Goal: Information Seeking & Learning: Check status

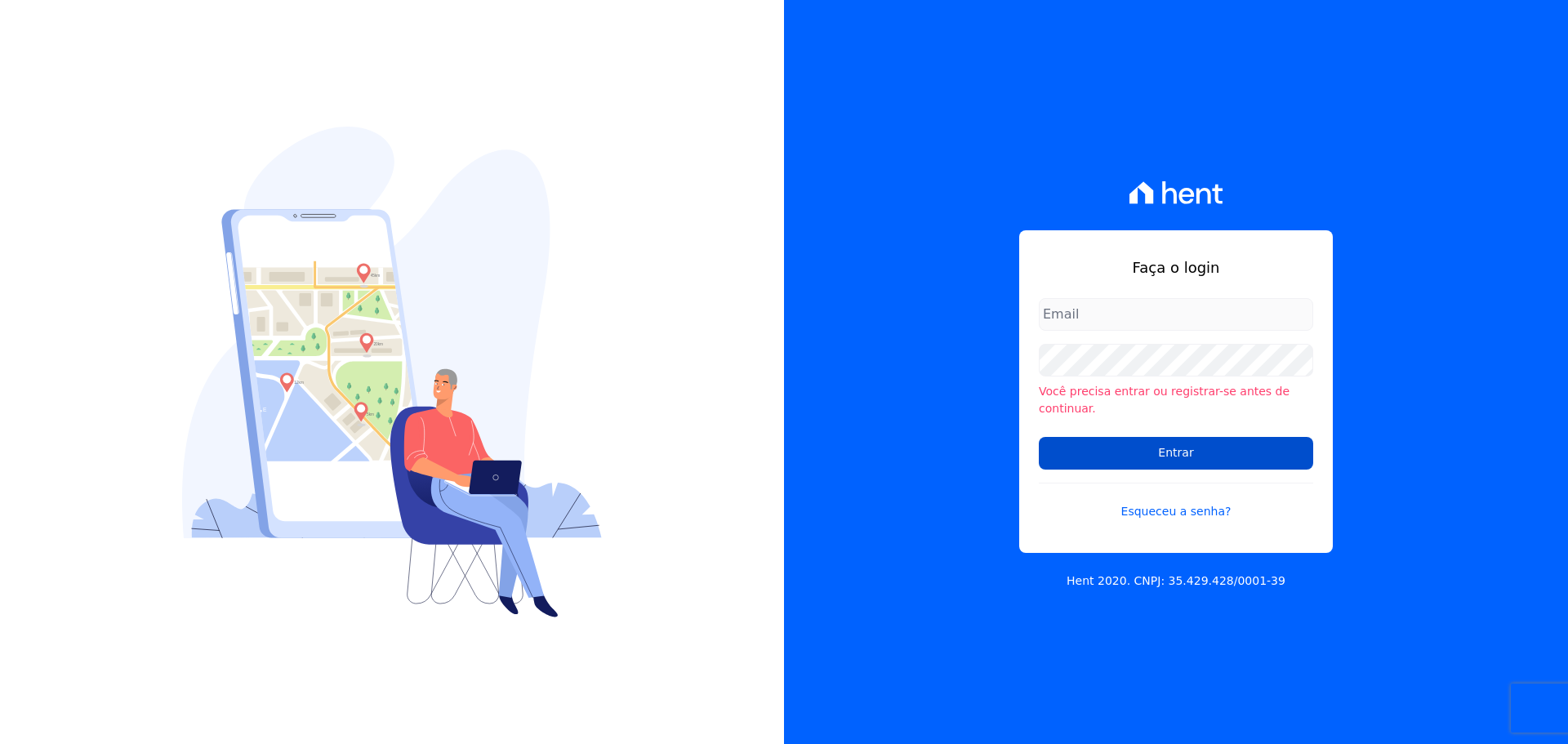
type input "valdete@construtorafarias.com.br"
click at [1159, 449] on input "Entrar" at bounding box center [1175, 454] width 274 height 33
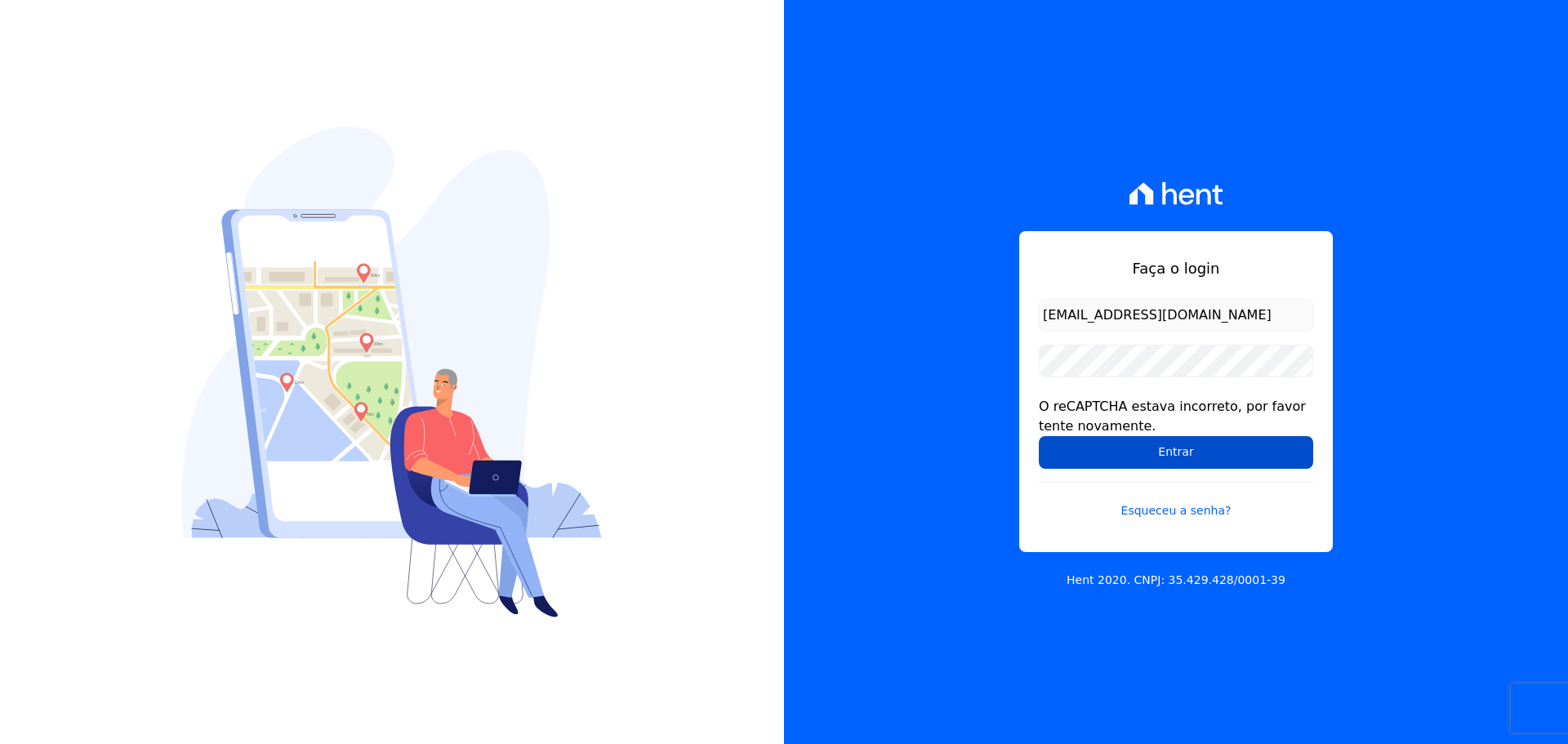
click at [1157, 452] on input "Entrar" at bounding box center [1175, 453] width 274 height 33
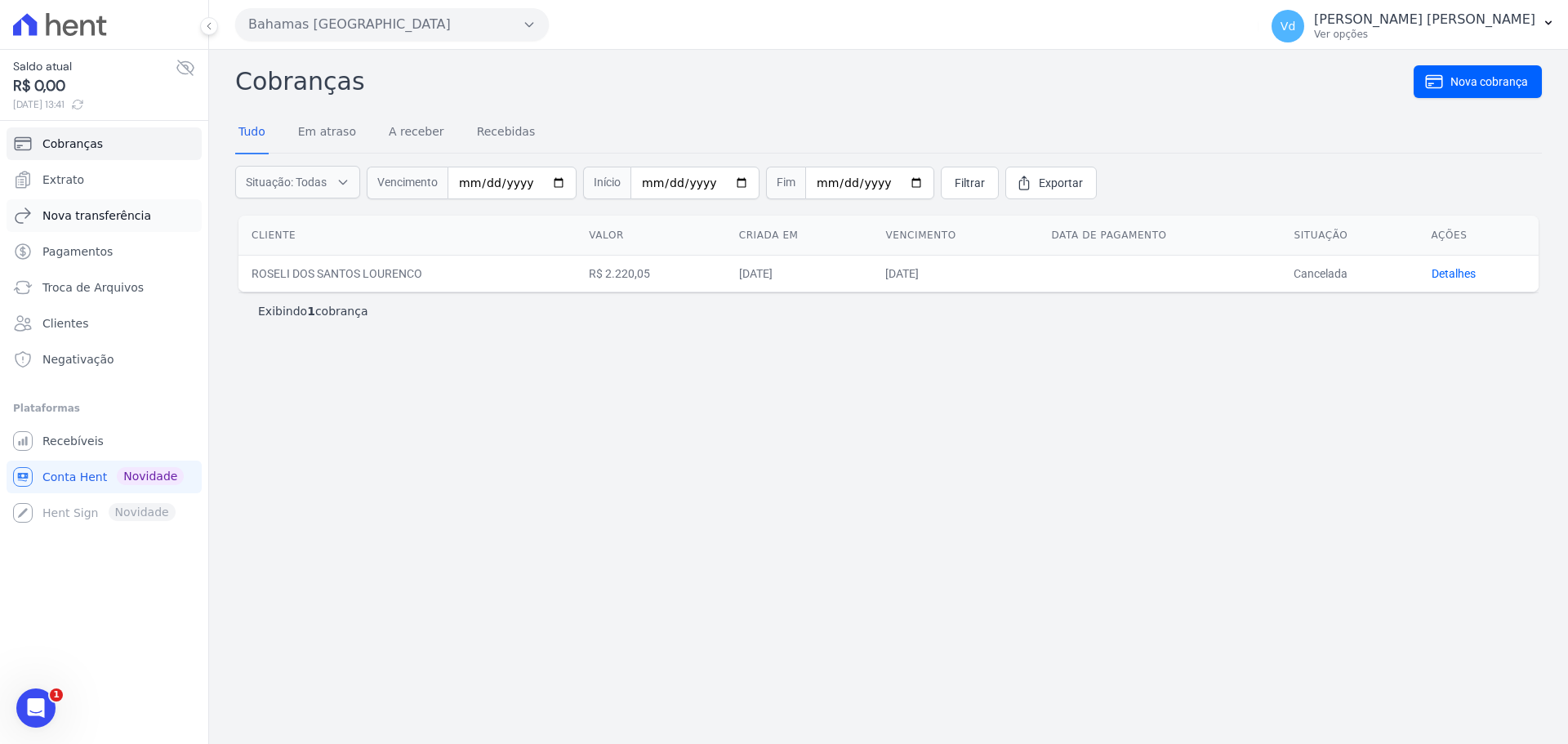
click at [118, 216] on span "Nova transferência" at bounding box center [96, 216] width 108 height 16
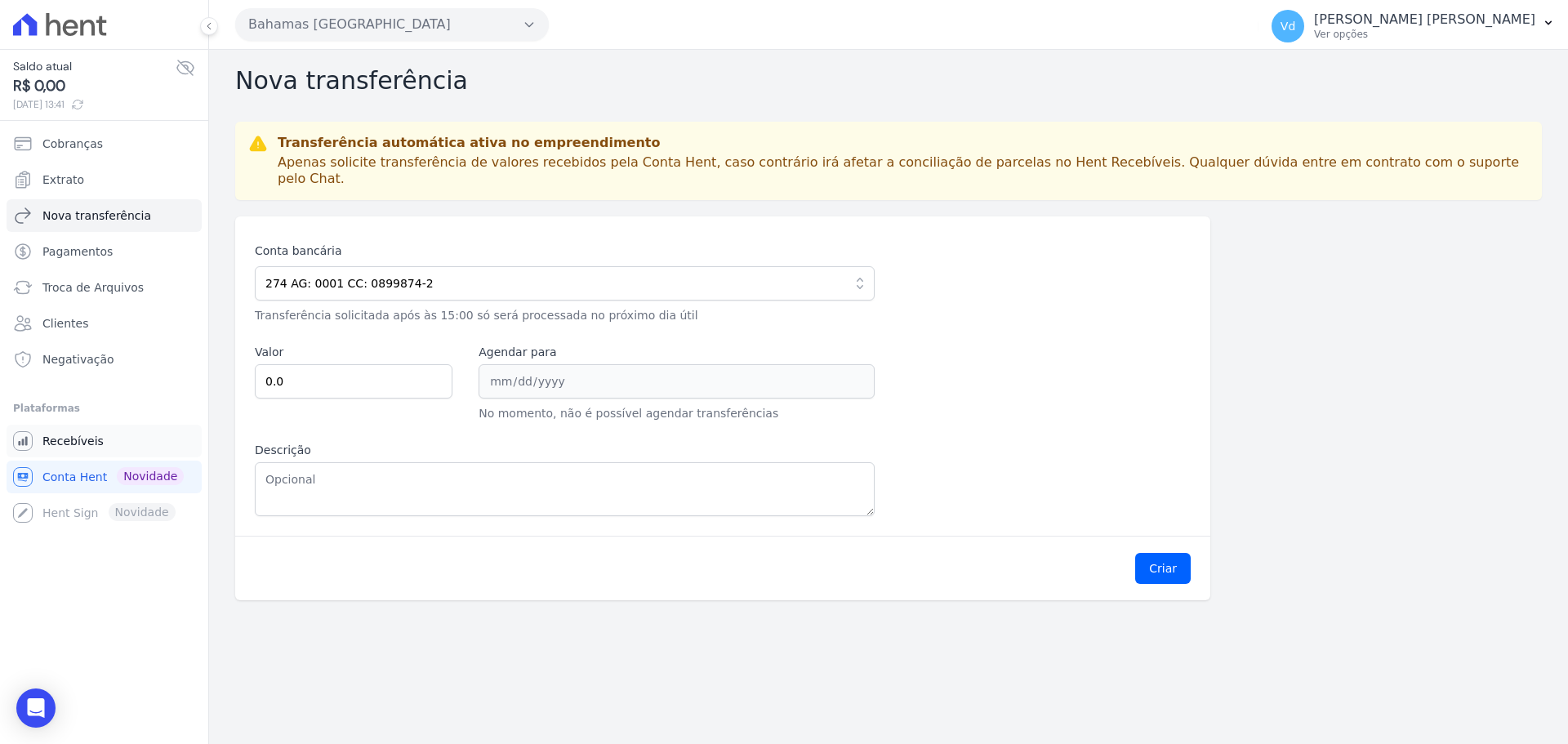
click at [78, 443] on span "Recebíveis" at bounding box center [73, 442] width 61 height 16
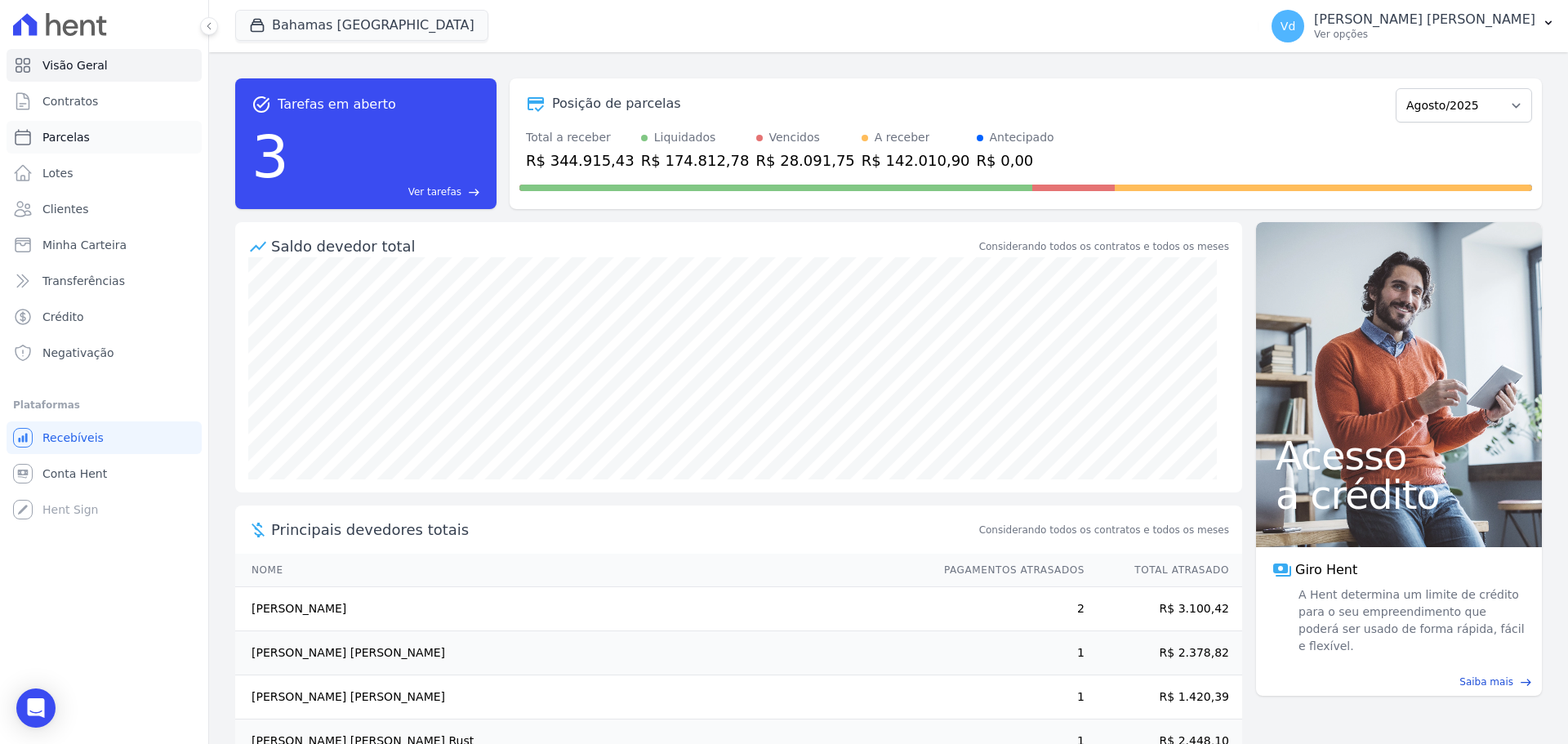
click at [87, 139] on link "Parcelas" at bounding box center [104, 138] width 195 height 33
select select
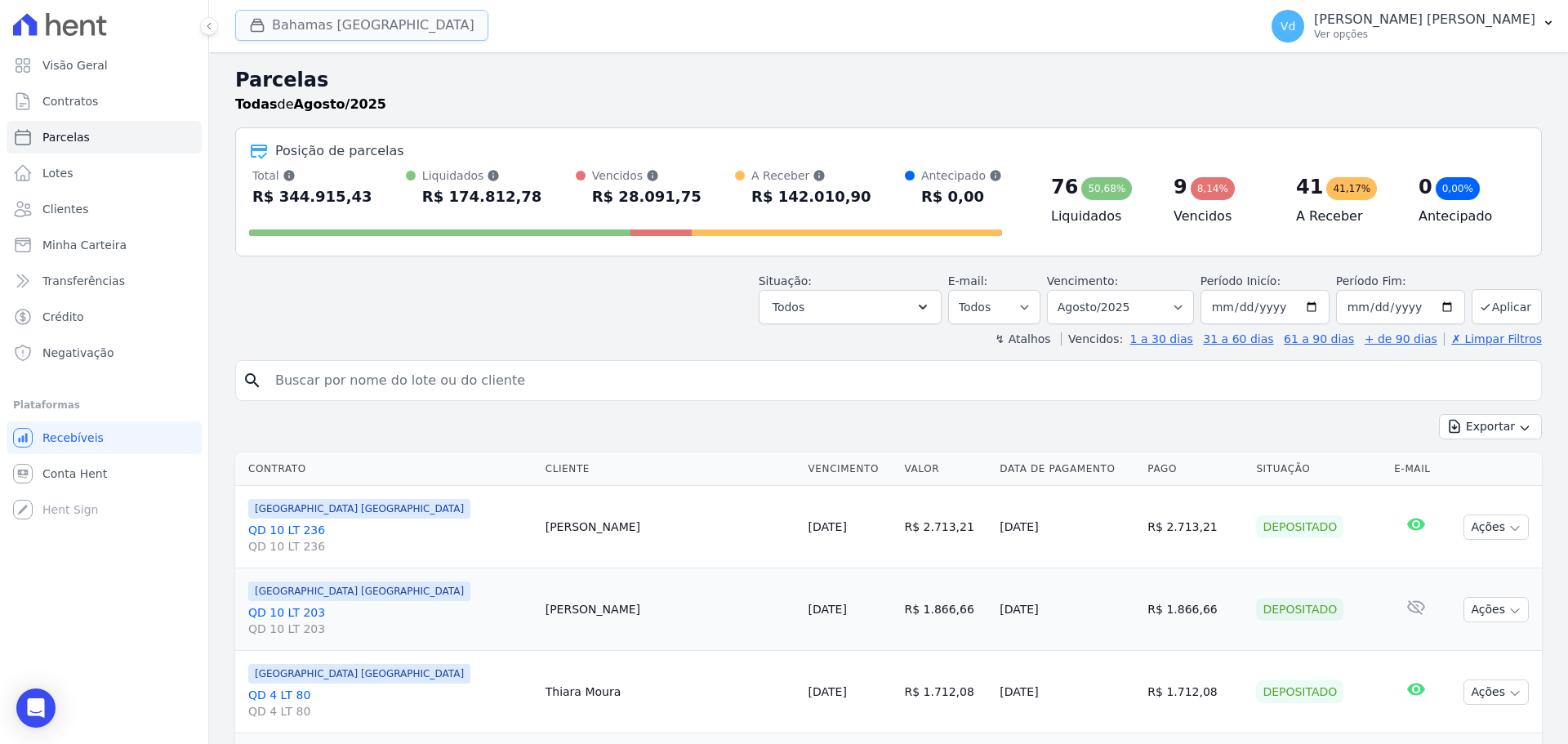
click at [290, 20] on button "Bahamas [GEOGRAPHIC_DATA]" at bounding box center [361, 25] width 253 height 31
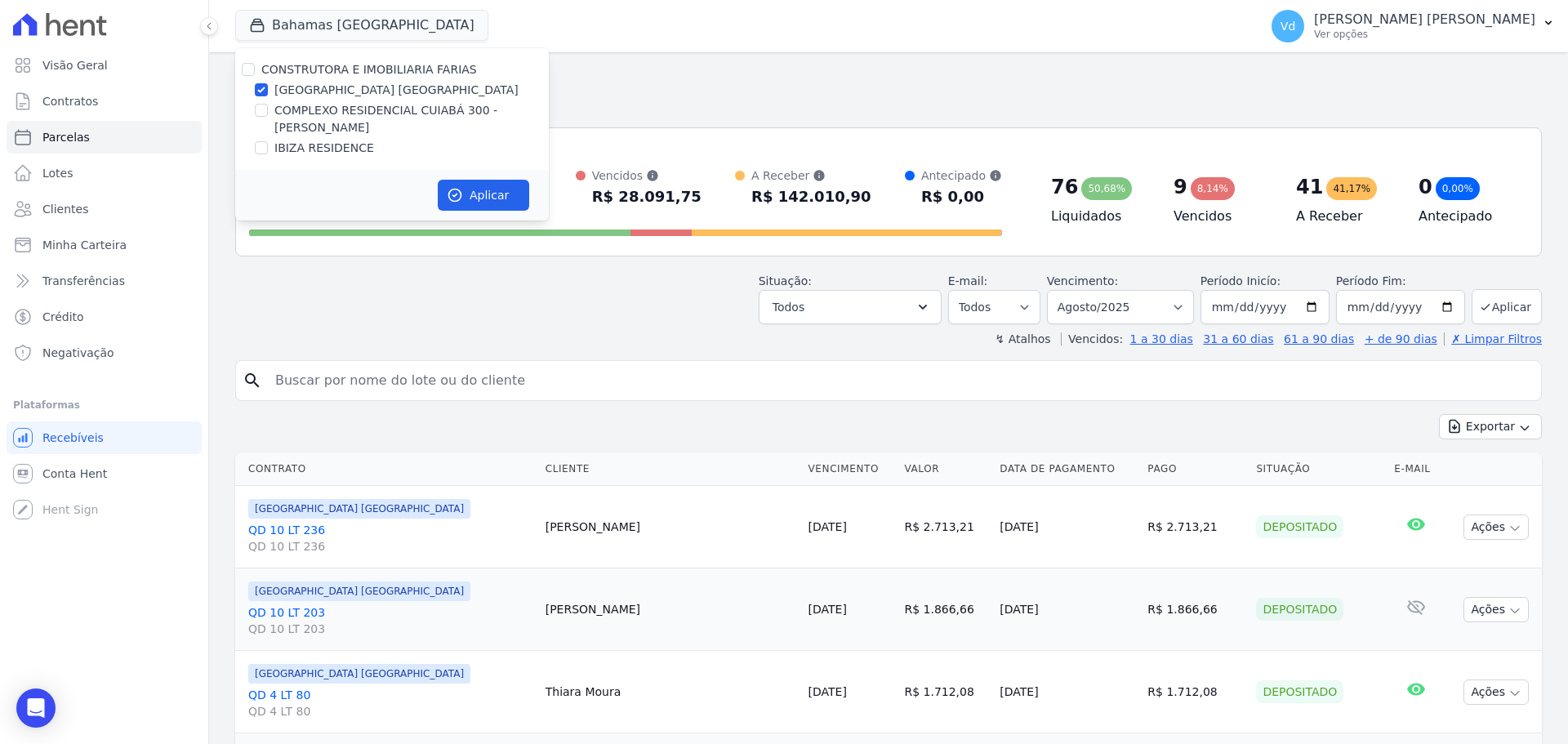
click at [303, 72] on label "CONSTRUTORA E IMOBILIARIA FARIAS" at bounding box center [369, 69] width 216 height 13
click at [255, 72] on input "CONSTRUTORA E IMOBILIARIA FARIAS" at bounding box center [248, 69] width 13 height 13
checkbox input "true"
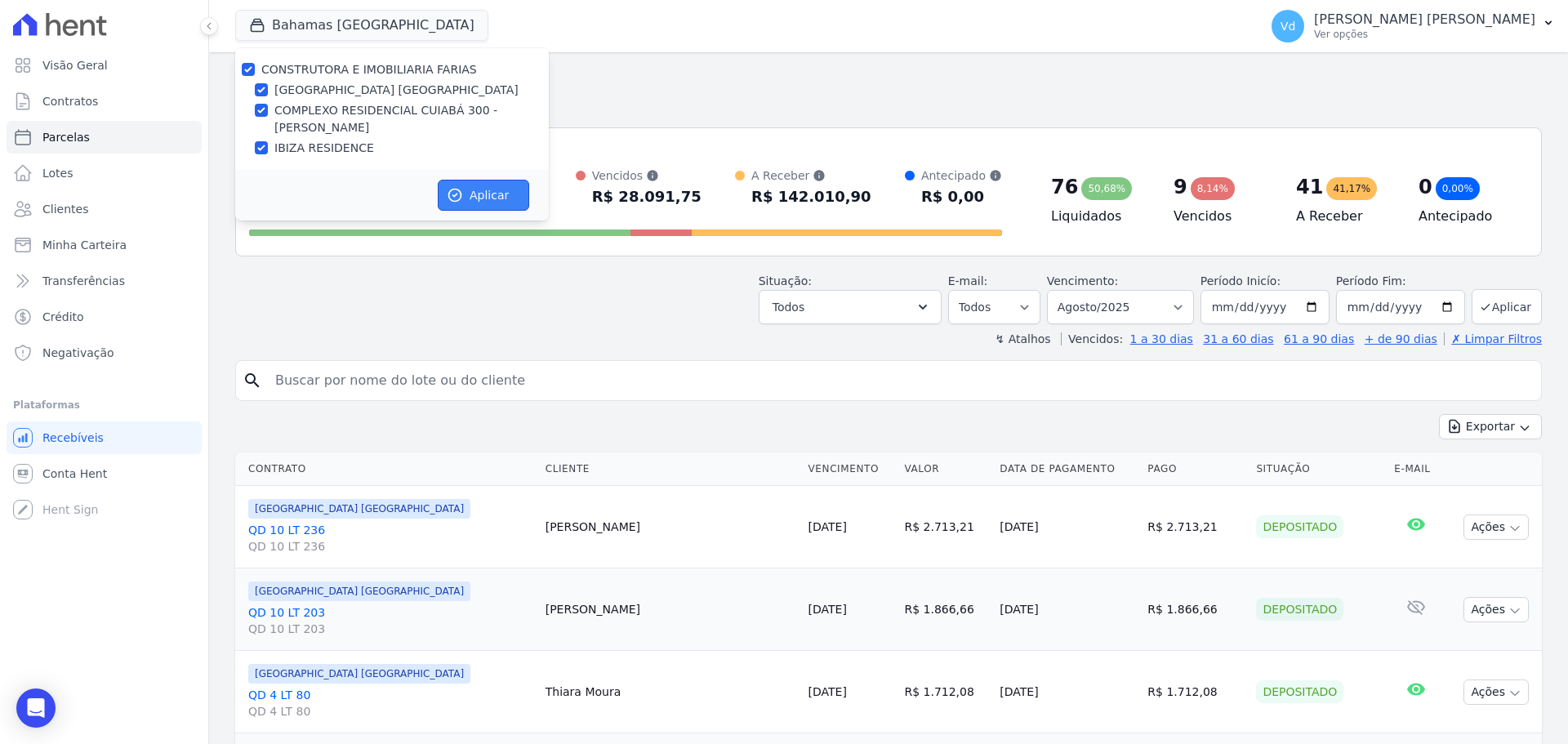
click at [466, 195] on button "Aplicar" at bounding box center [483, 195] width 91 height 31
select select
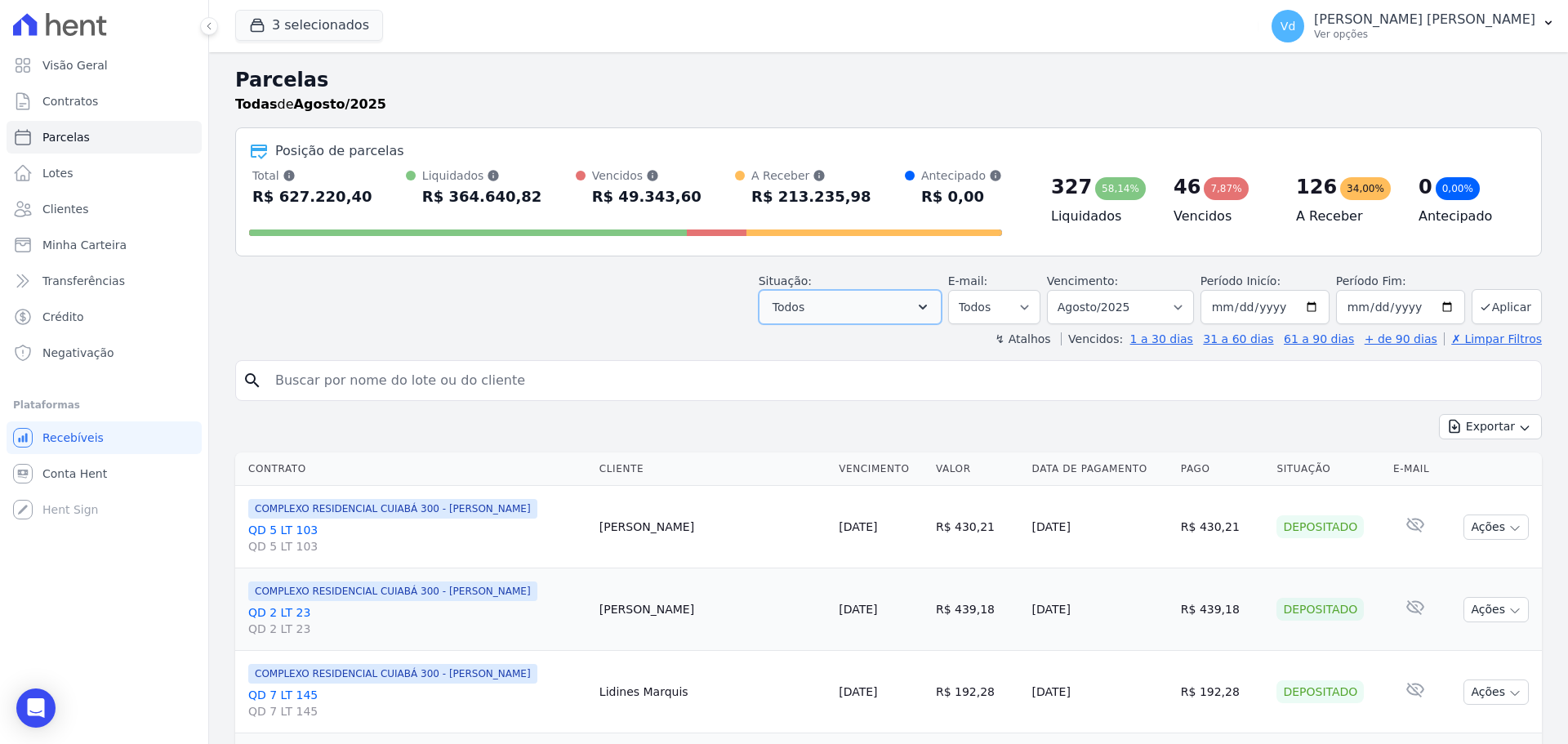
click at [887, 302] on button "Todos" at bounding box center [850, 308] width 183 height 35
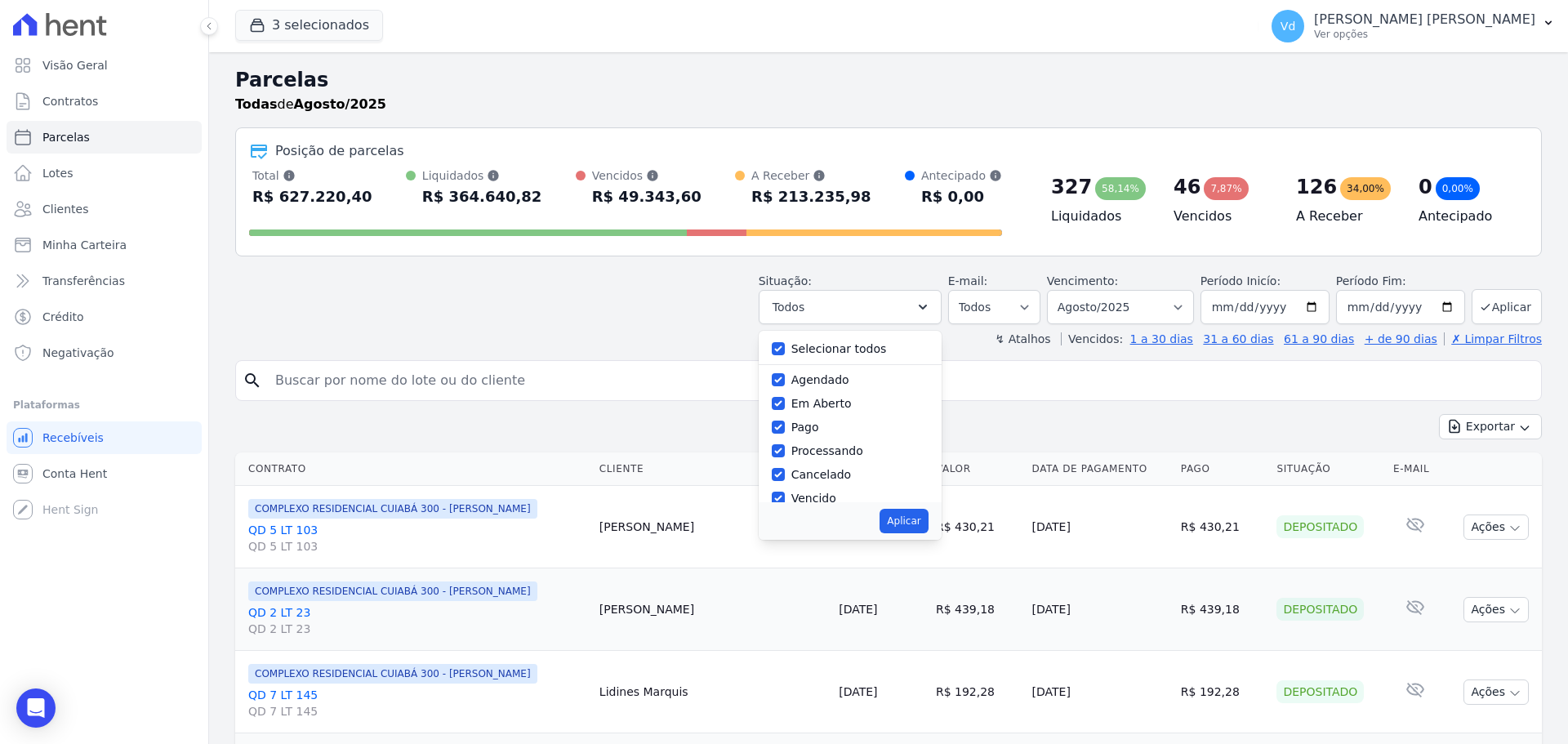
click at [835, 338] on div "Selecionar todos" at bounding box center [850, 350] width 157 height 24
click at [784, 349] on input "Selecionar todos" at bounding box center [778, 349] width 13 height 13
checkbox input "false"
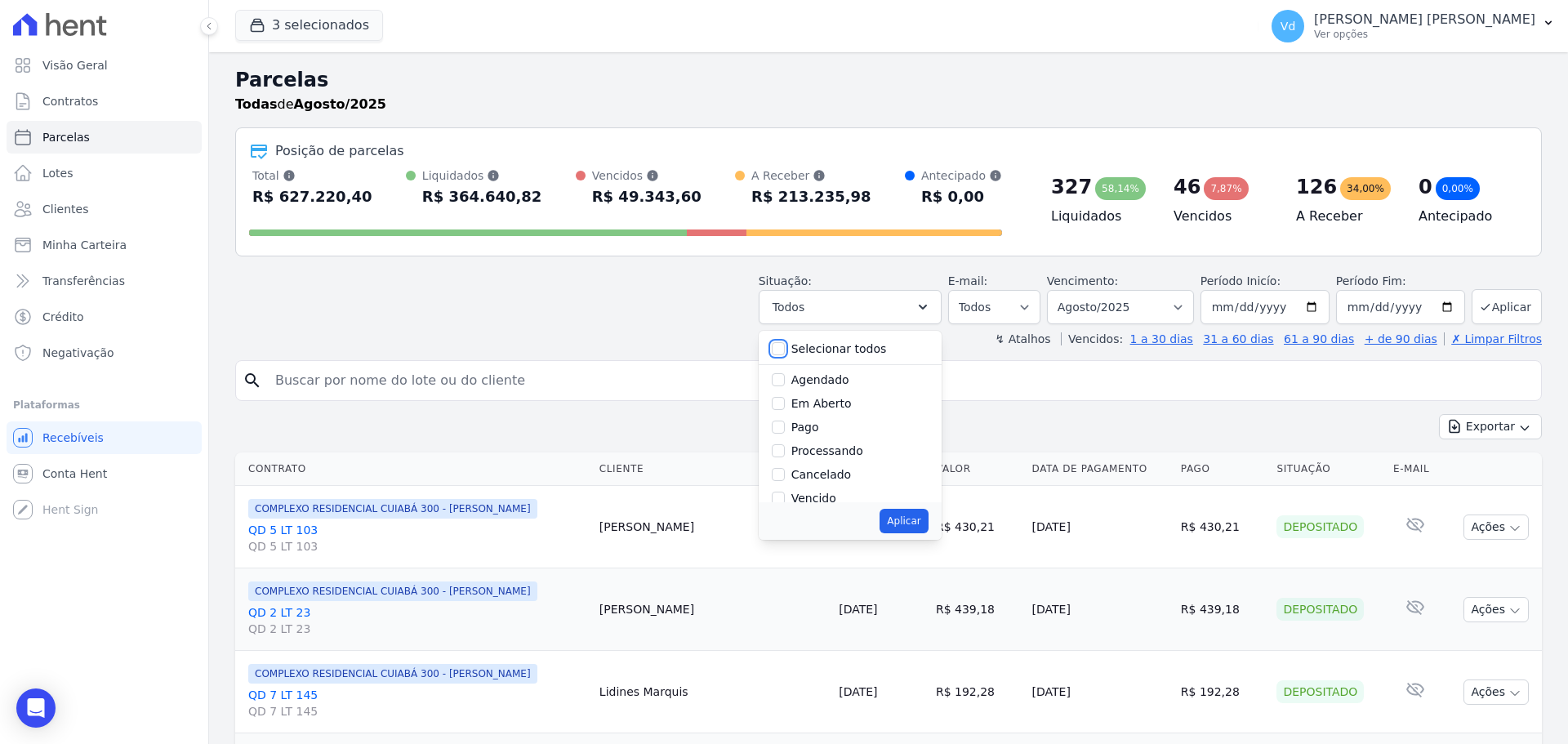
checkbox input "false"
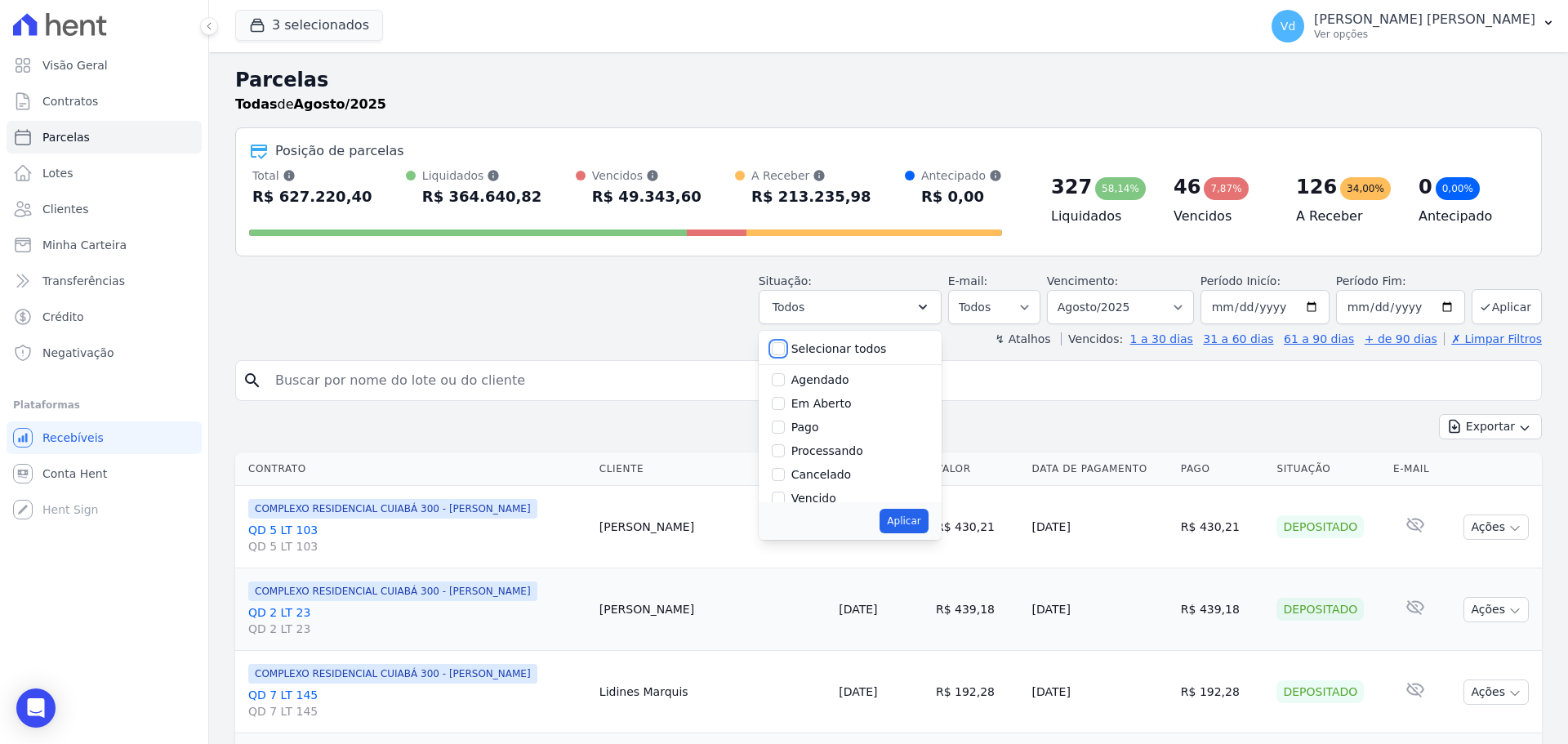
checkbox input "false"
click at [784, 494] on input "Vencido" at bounding box center [778, 498] width 13 height 13
checkbox input "true"
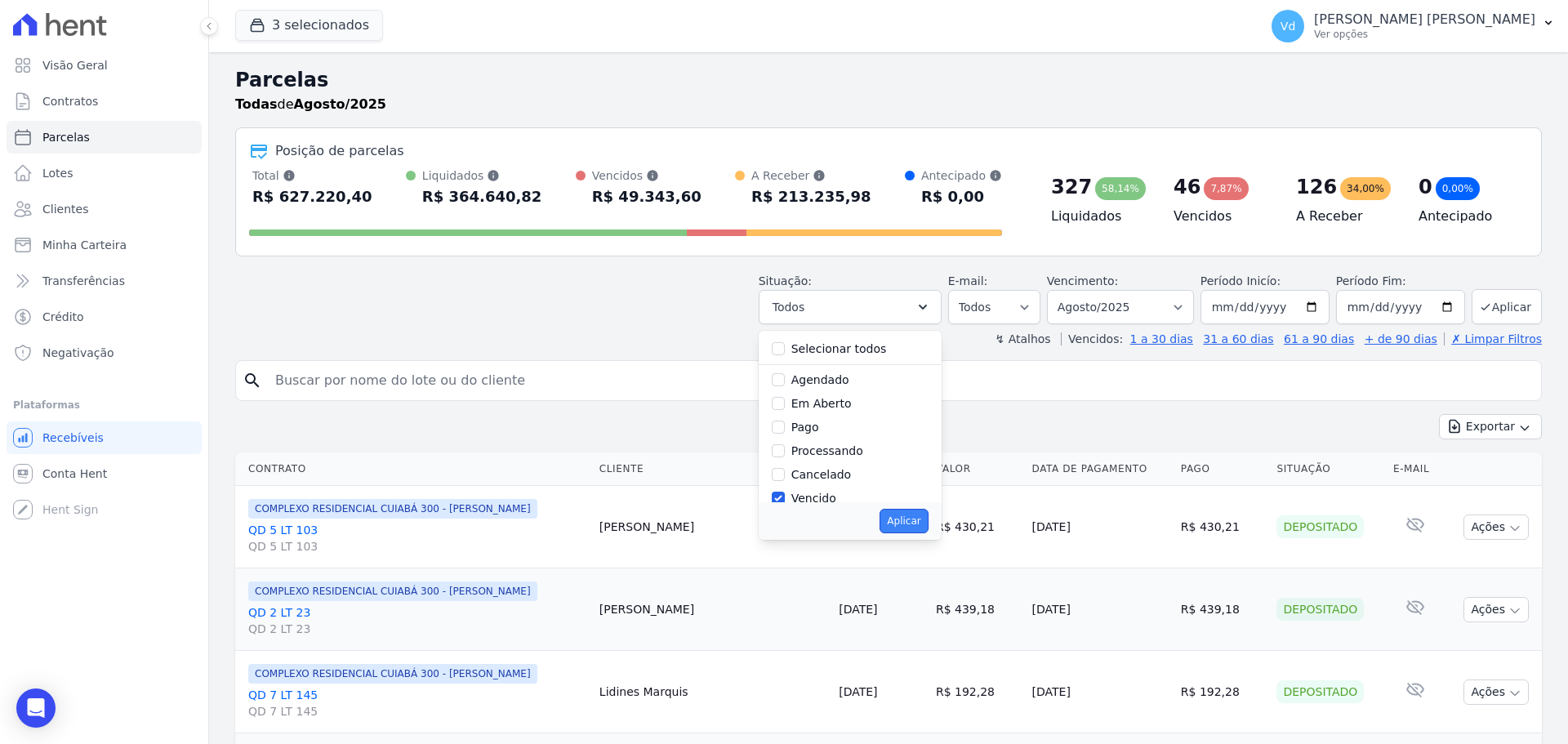
click at [915, 517] on button "Aplicar" at bounding box center [903, 521] width 48 height 25
select select "overdue"
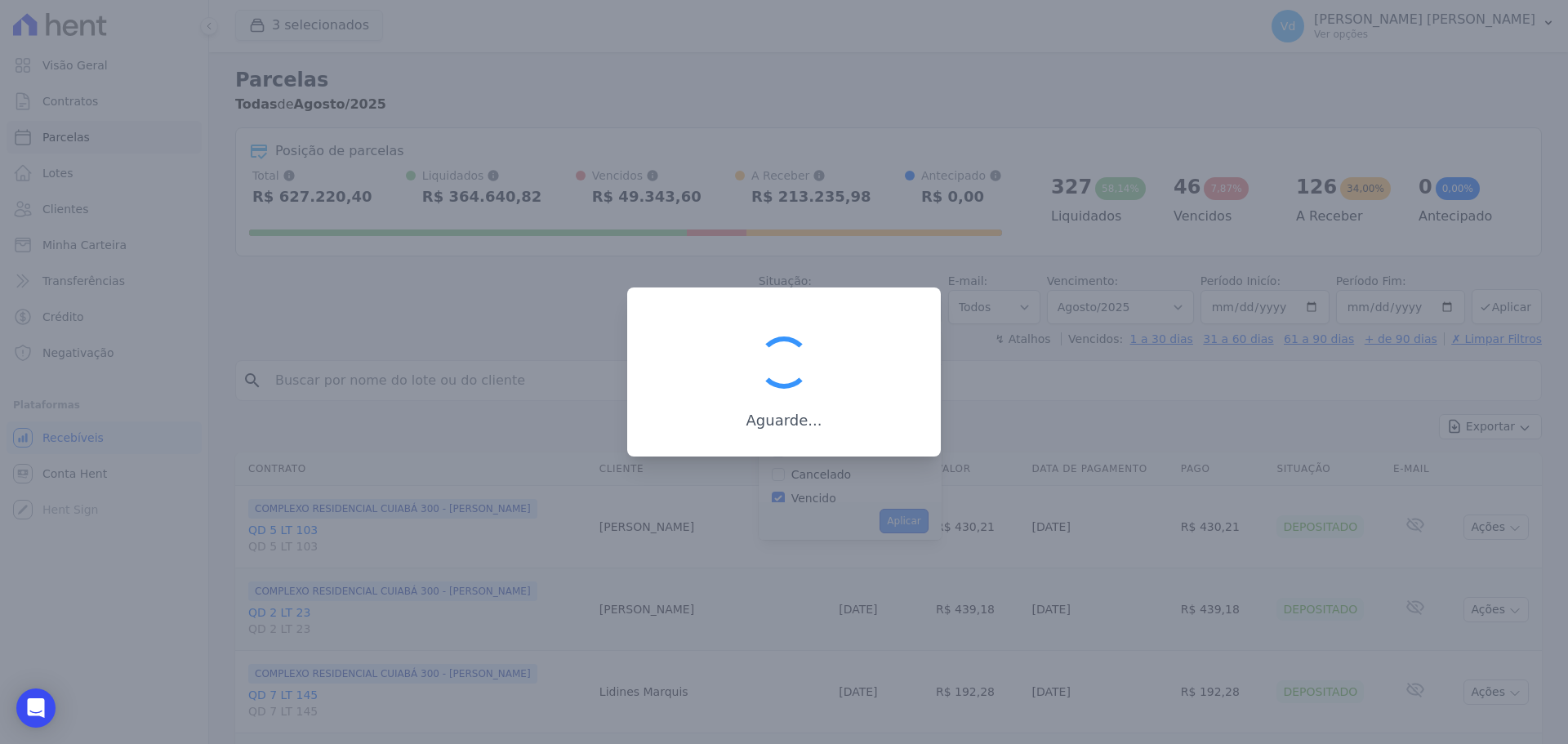
scroll to position [29, 0]
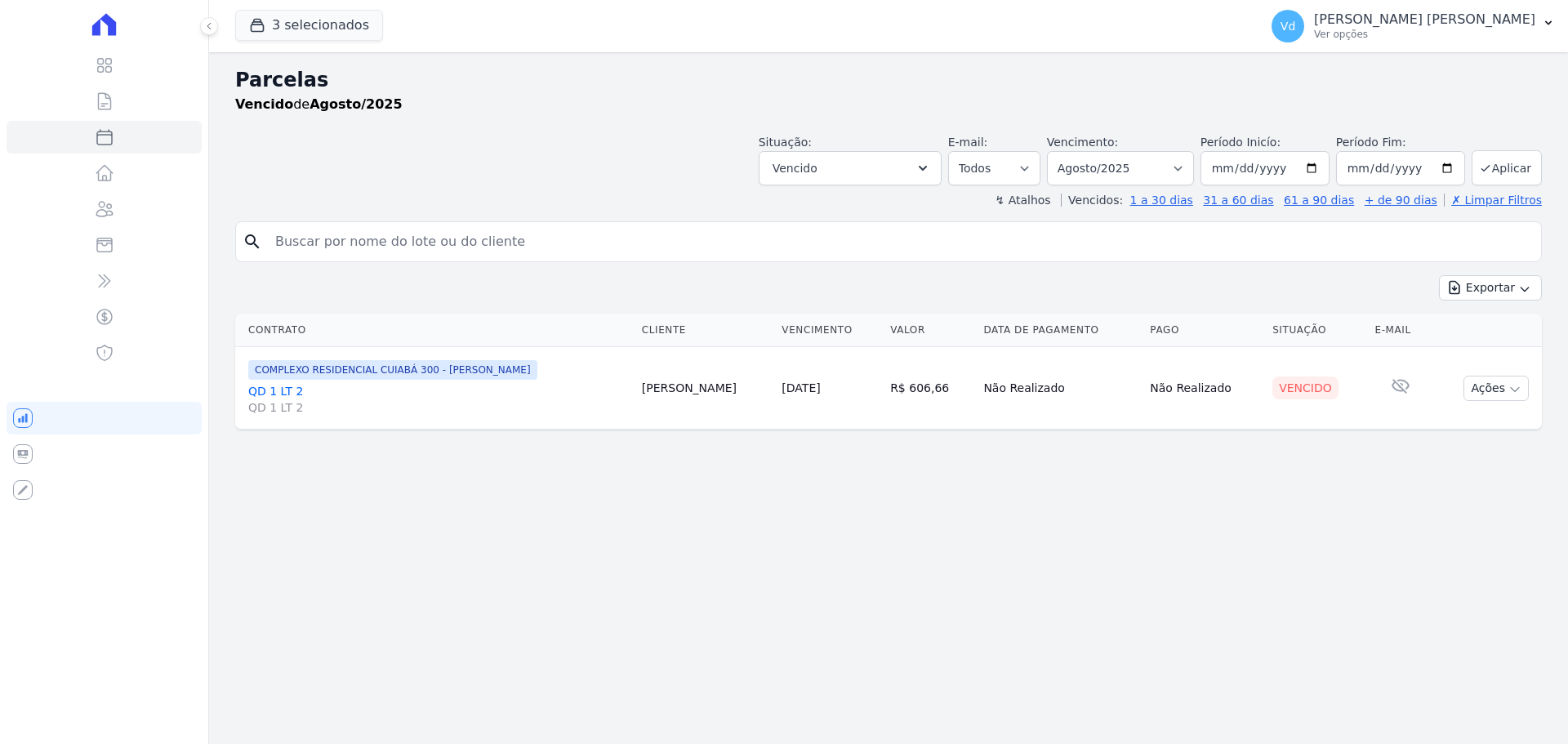
select select
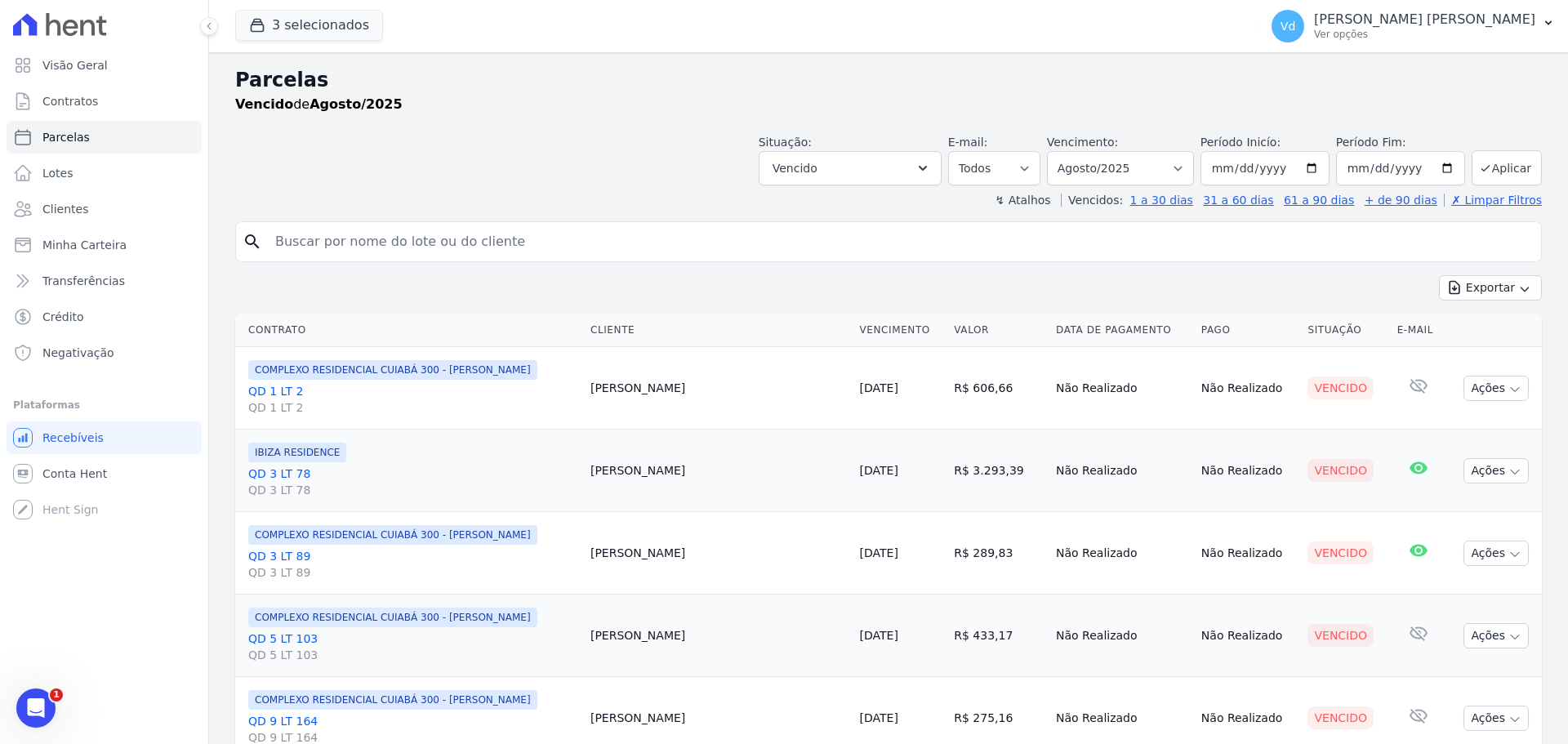
click at [1291, 245] on input "search" at bounding box center [900, 242] width 1269 height 33
click at [404, 242] on input "search" at bounding box center [900, 242] width 1269 height 33
click at [605, 235] on input "search" at bounding box center [900, 242] width 1269 height 33
click at [401, 243] on input "search" at bounding box center [900, 242] width 1269 height 33
drag, startPoint x: 282, startPoint y: 239, endPoint x: 461, endPoint y: 228, distance: 179.3
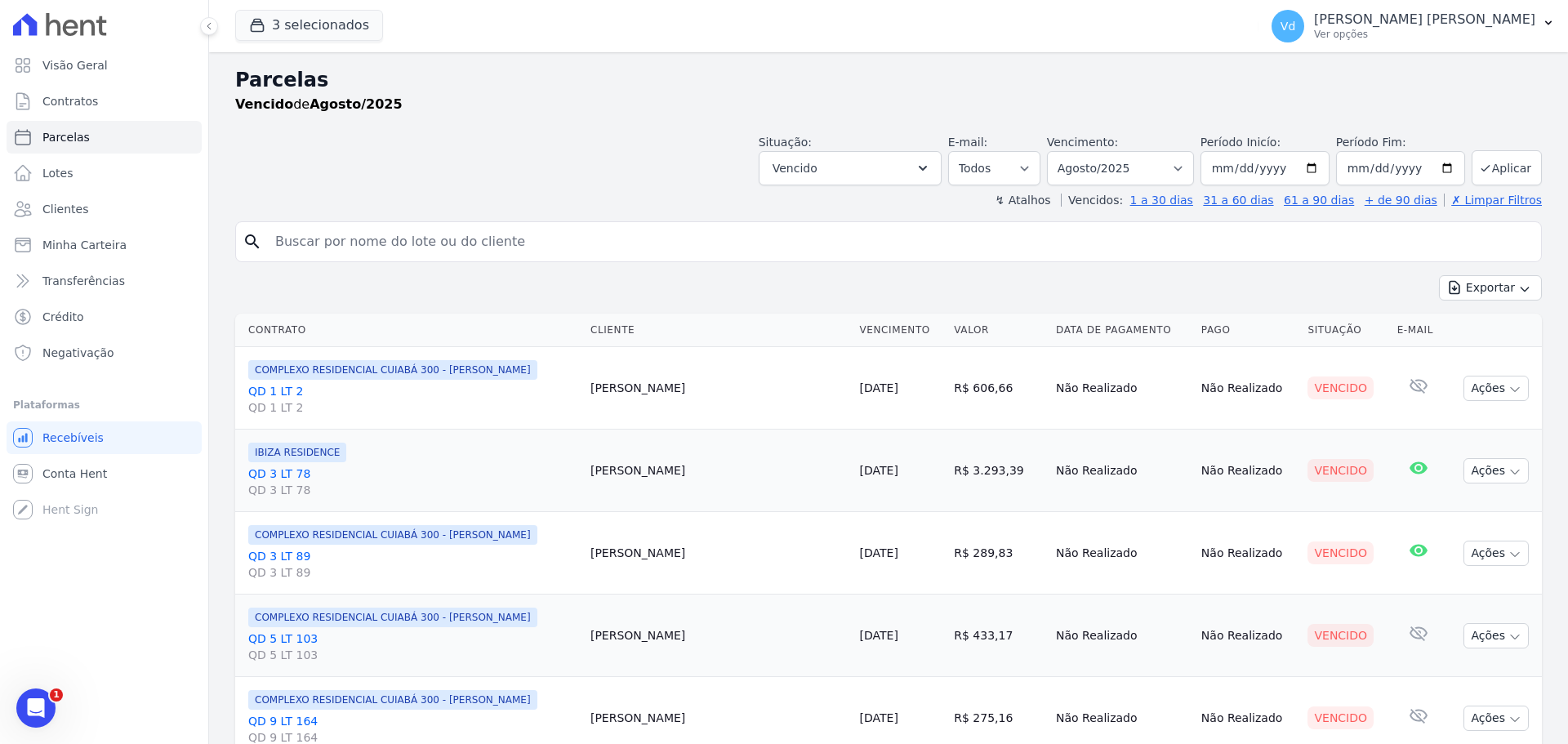
click at [461, 228] on input "search" at bounding box center [900, 242] width 1269 height 33
drag, startPoint x: 498, startPoint y: 243, endPoint x: 291, endPoint y: 250, distance: 207.1
click at [294, 250] on input "search" at bounding box center [900, 242] width 1269 height 33
click at [274, 239] on input "search" at bounding box center [900, 242] width 1269 height 33
